Goal: Transaction & Acquisition: Book appointment/travel/reservation

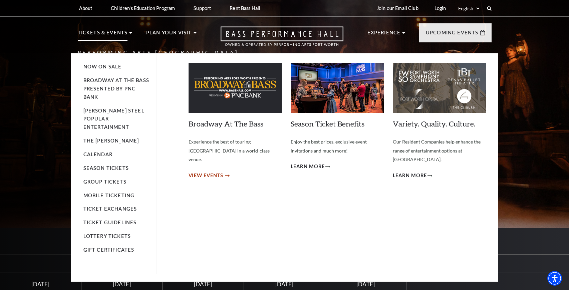
click at [209, 172] on span "View Events" at bounding box center [206, 176] width 35 height 8
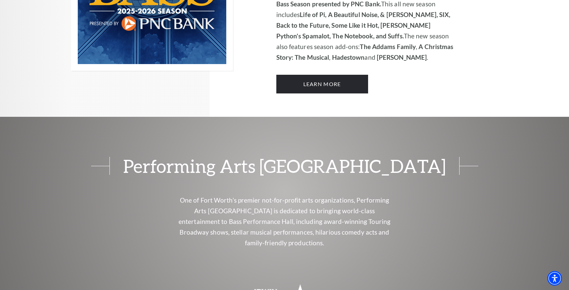
scroll to position [589, 0]
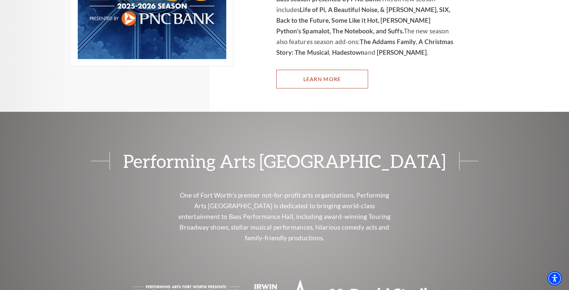
click at [323, 72] on link "Learn More" at bounding box center [322, 79] width 92 height 19
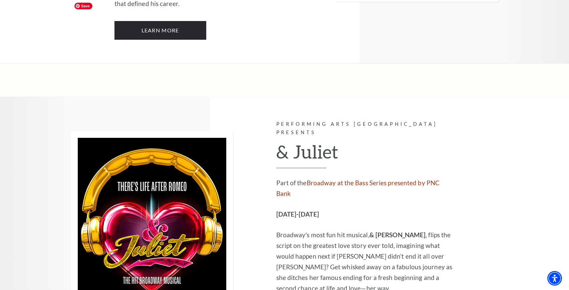
scroll to position [1866, 0]
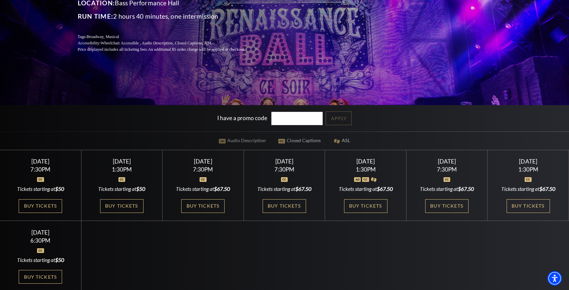
scroll to position [123, 0]
